Goal: Task Accomplishment & Management: Manage account settings

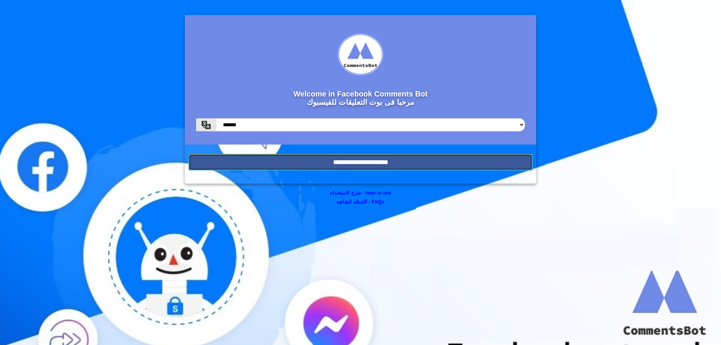
click at [400, 168] on input "**********" at bounding box center [360, 162] width 344 height 17
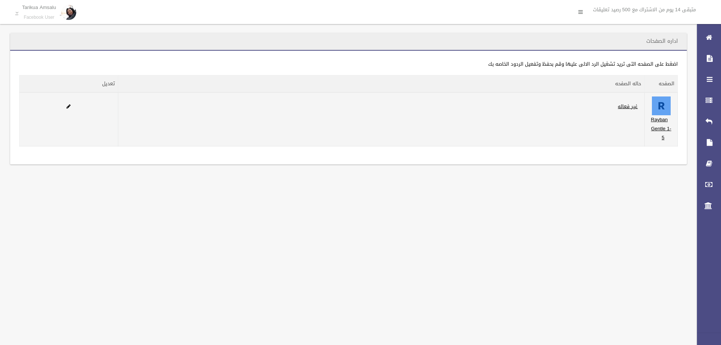
click at [617, 107] on label "غير فعاله" at bounding box center [627, 106] width 27 height 9
click at [620, 107] on link "غير فعاله" at bounding box center [627, 106] width 20 height 9
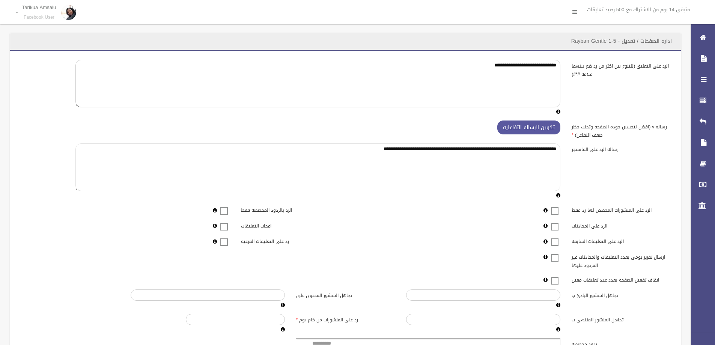
click at [458, 164] on textarea "**********" at bounding box center [317, 167] width 485 height 48
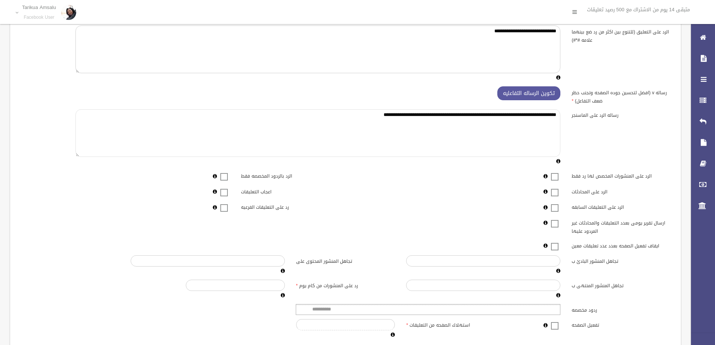
scroll to position [38, 0]
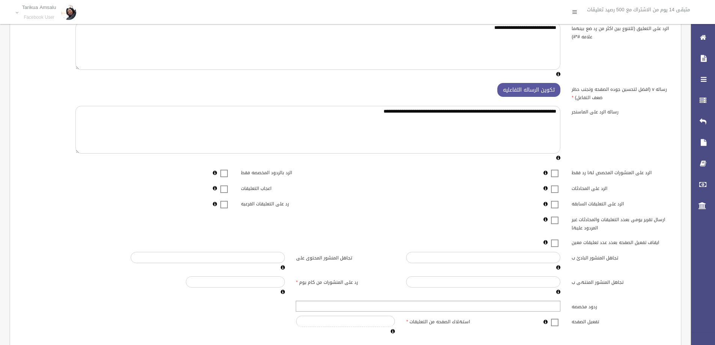
click at [537, 308] on ul at bounding box center [428, 306] width 265 height 11
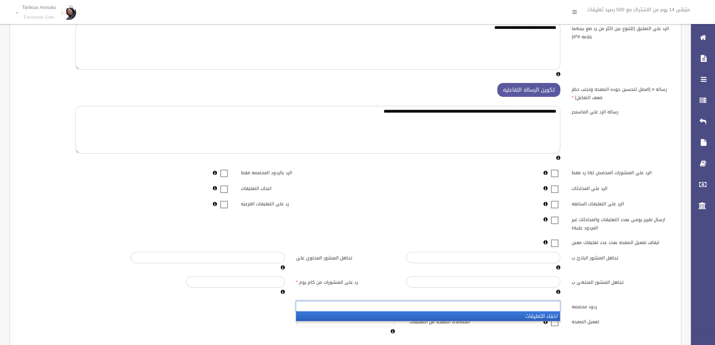
click at [529, 321] on li "اخفاء التعليقات" at bounding box center [428, 316] width 264 height 9
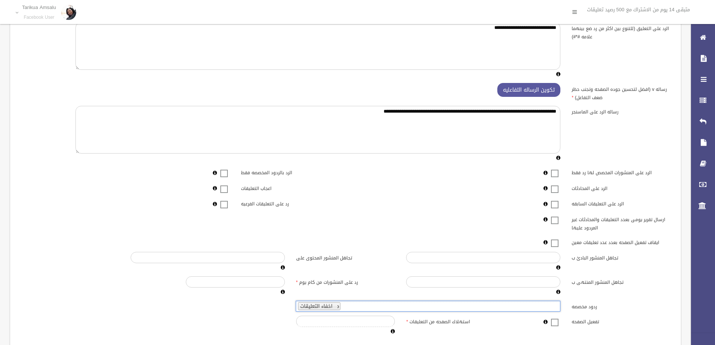
click at [533, 316] on div at bounding box center [538, 322] width 55 height 12
click at [551, 321] on div at bounding box center [554, 322] width 11 height 12
click at [550, 321] on label at bounding box center [554, 322] width 11 height 9
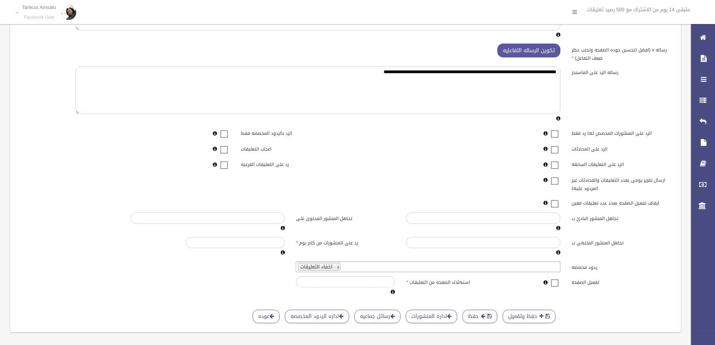
scroll to position [88, 0]
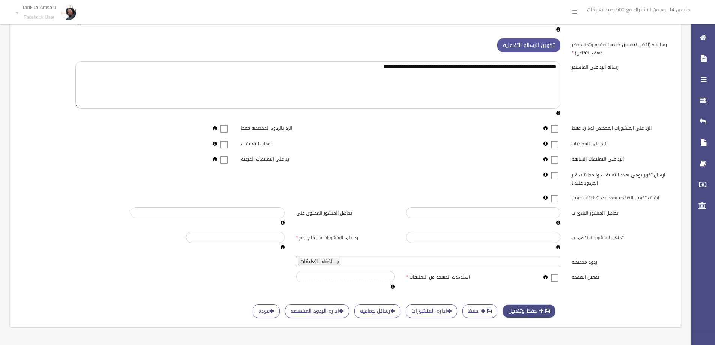
click at [522, 304] on button "حفظ وتفعيل" at bounding box center [529, 311] width 53 height 14
